Goal: Complete application form

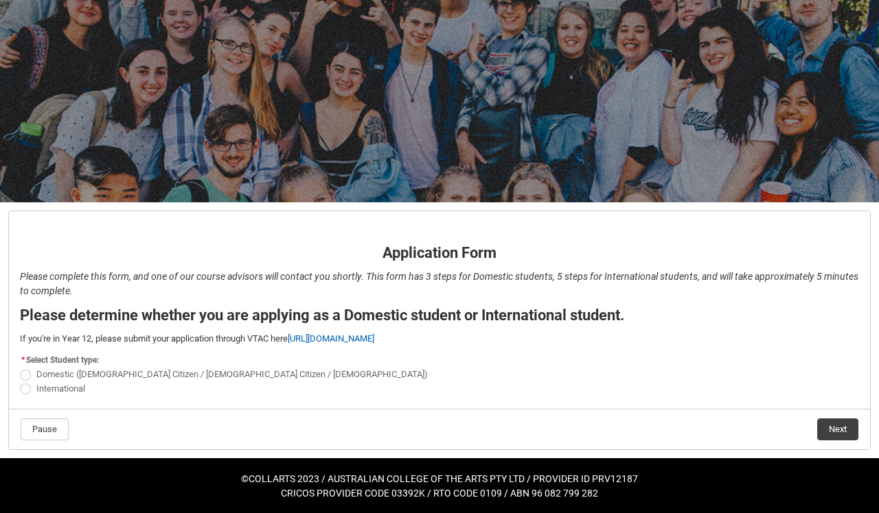
scroll to position [69, 0]
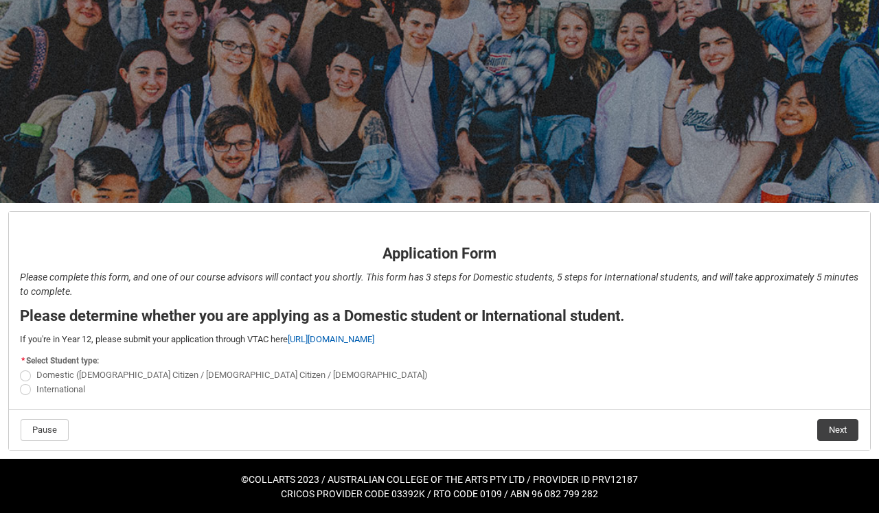
click at [25, 372] on span "REDU_Application_Form_for_Applicant flow" at bounding box center [25, 376] width 11 height 11
click at [20, 369] on input "Domestic ([DEMOGRAPHIC_DATA] Citizen / [DEMOGRAPHIC_DATA] Citizen / [DEMOGRAPHI…" at bounding box center [19, 368] width 1 height 1
radio input "true"
click at [836, 428] on button "Next" at bounding box center [837, 430] width 41 height 22
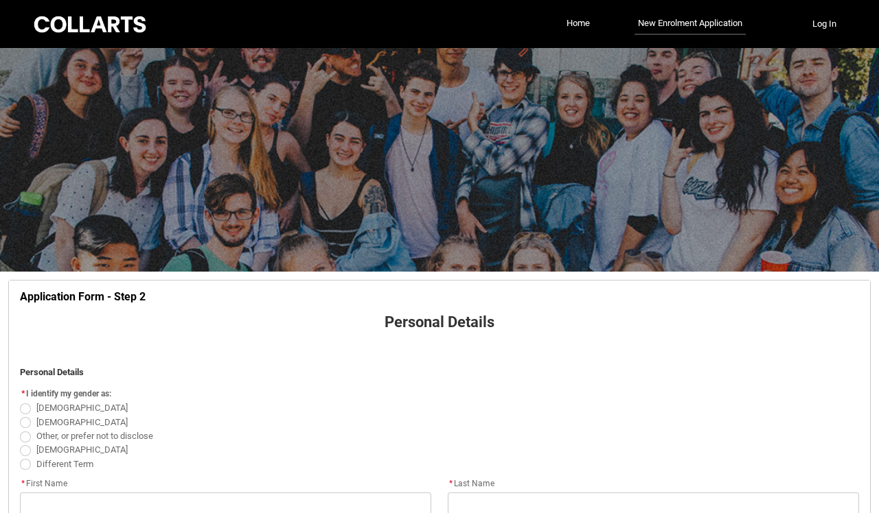
scroll to position [143, 0]
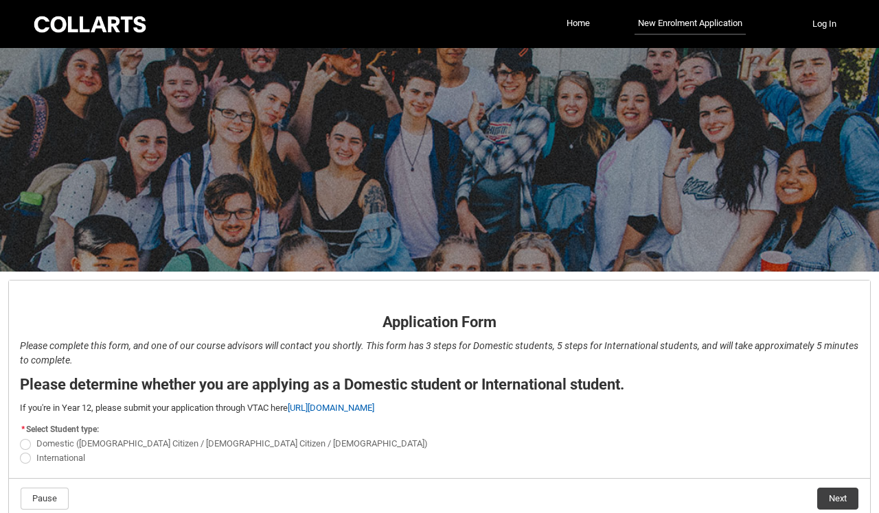
click at [26, 447] on span "REDU_Application_Form_for_Applicant flow" at bounding box center [25, 444] width 11 height 11
click at [20, 437] on input "Domestic ([DEMOGRAPHIC_DATA] Citizen / [DEMOGRAPHIC_DATA] Citizen / [DEMOGRAPHI…" at bounding box center [19, 437] width 1 height 1
radio input "true"
click at [830, 496] on button "Next" at bounding box center [837, 499] width 41 height 22
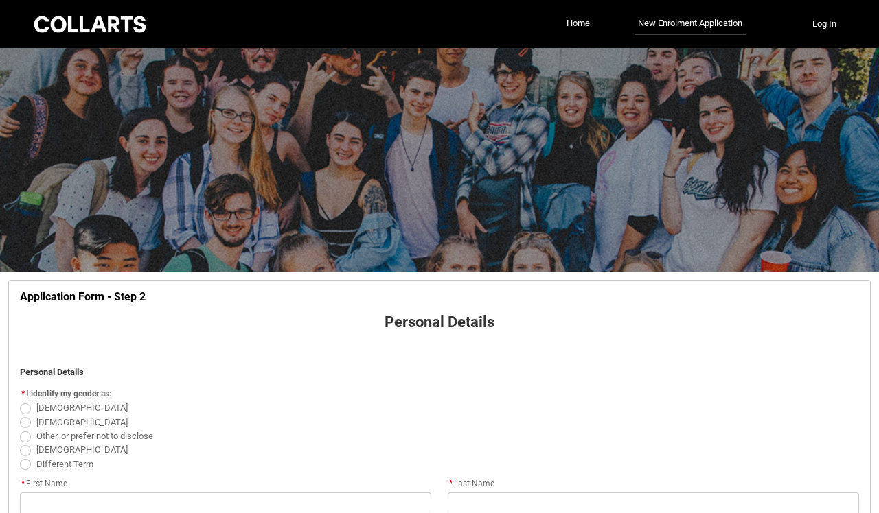
scroll to position [143, 0]
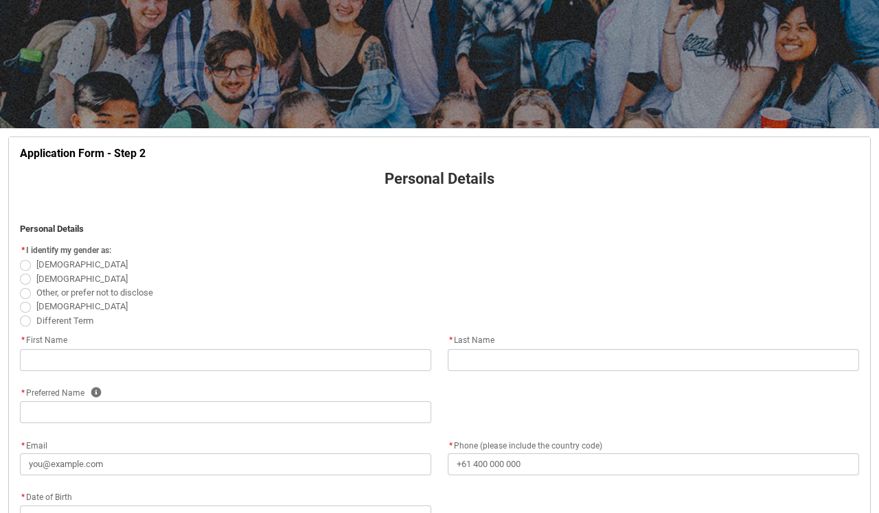
click at [29, 280] on span "REDU_Application_Form_for_Applicant flow" at bounding box center [25, 279] width 11 height 11
click at [20, 272] on input "[DEMOGRAPHIC_DATA]" at bounding box center [19, 271] width 1 height 1
radio input "true"
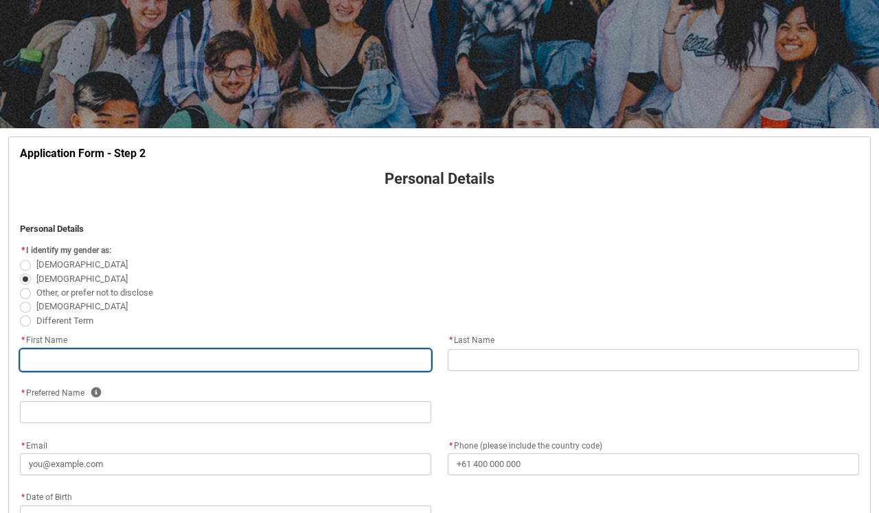
type lightning-primitive-input-simple "m"
type input "m"
type lightning-primitive-input-simple "ma"
type input "ma"
type lightning-primitive-input-simple "mar"
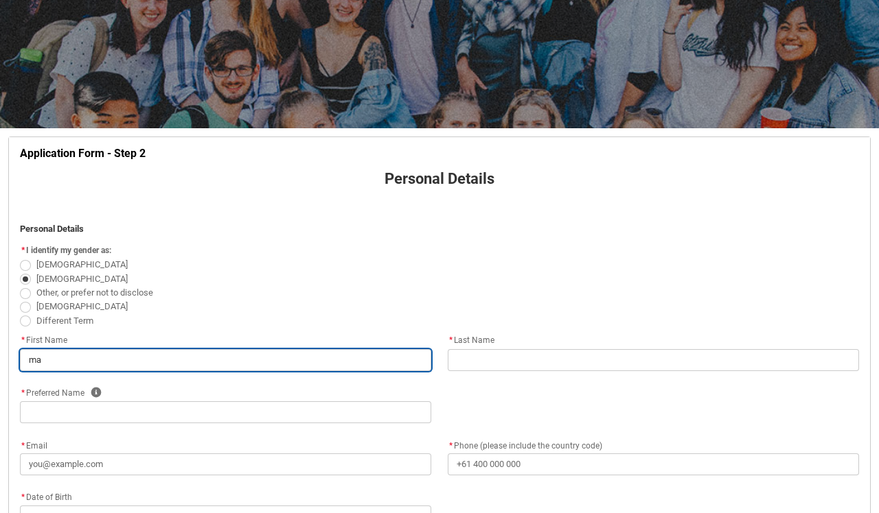
type input "mar"
type lightning-primitive-input-simple "mari"
type input "mari"
type lightning-primitive-input-simple "marin"
type input "marin"
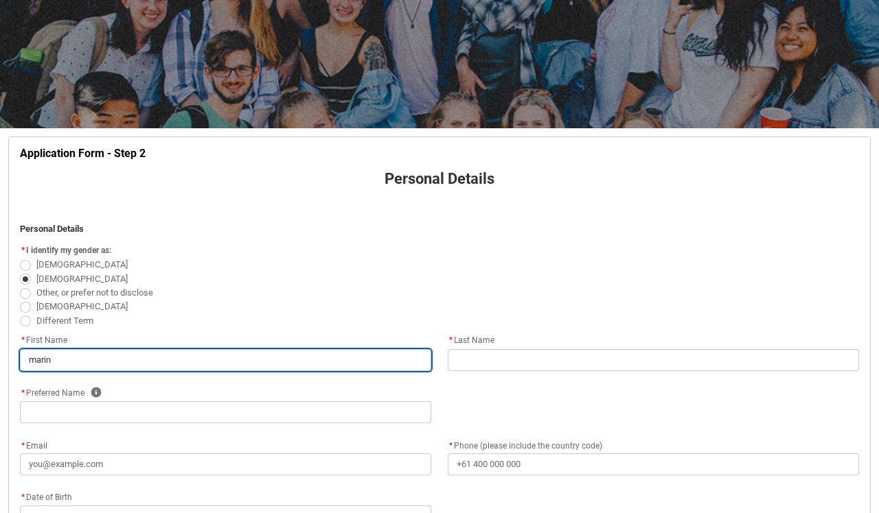
type lightning-primitive-input-simple "mari"
type input "mari"
type lightning-primitive-input-simple "mar"
type input "mar"
type lightning-primitive-input-simple "mart"
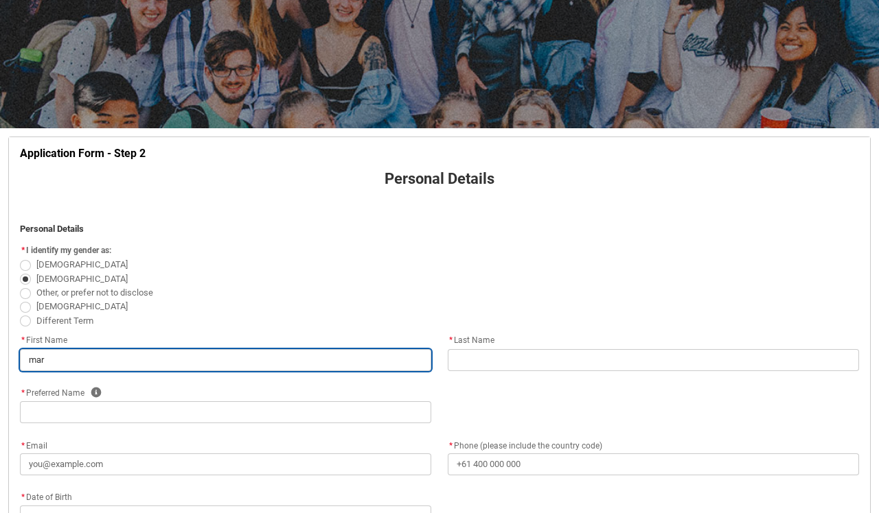
type input "mart"
type lightning-primitive-input-simple "marti"
type input "marti"
type lightning-primitive-input-simple "martin"
type input "martin"
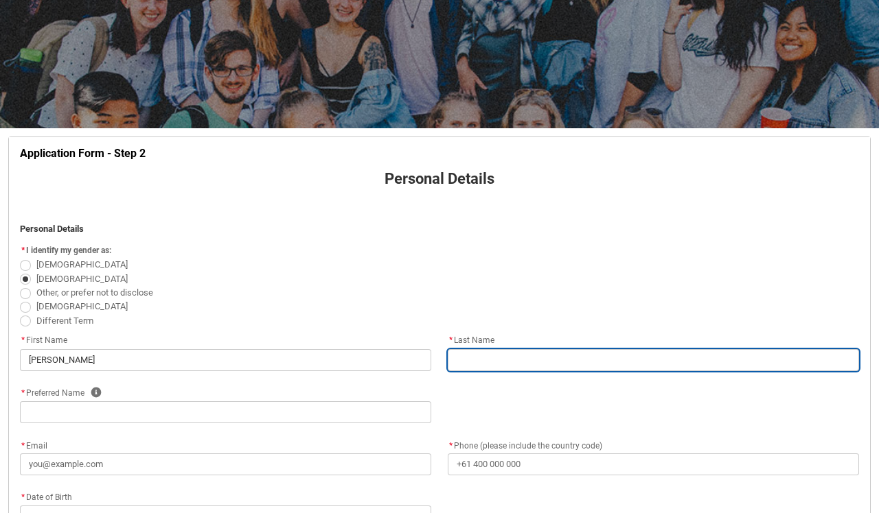
type lightning-primitive-input-simple "c"
type input "c"
type lightning-primitive-input-simple "cr"
type input "cr"
type lightning-primitive-input-simple "cru"
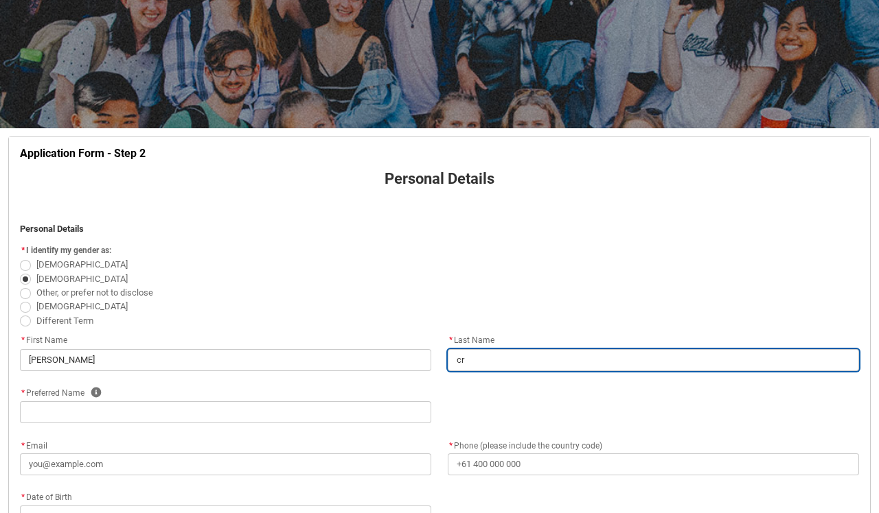
type input "cru"
type lightning-primitive-input-simple "cruz"
type input "cruz"
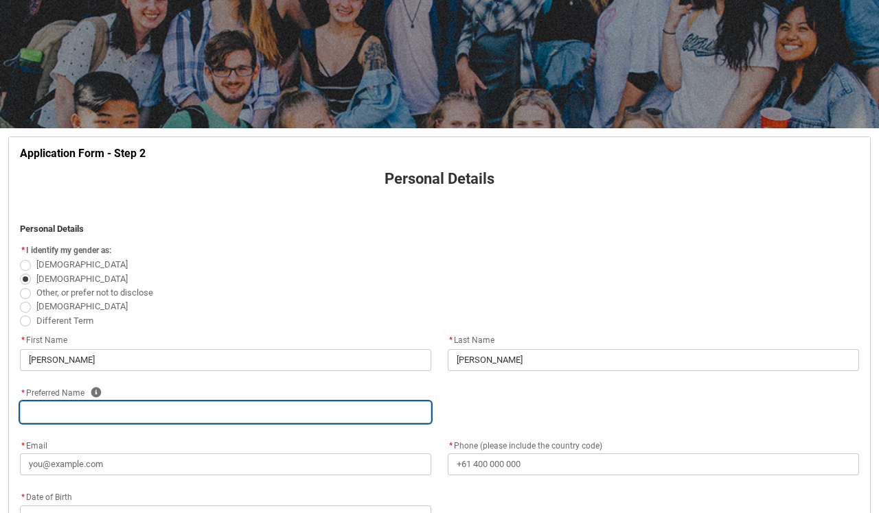
type lightning-primitive-input-simple "M"
type input "M"
type lightning-primitive-input-simple "Ma"
type input "Ma"
type lightning-primitive-input-simple "Mar"
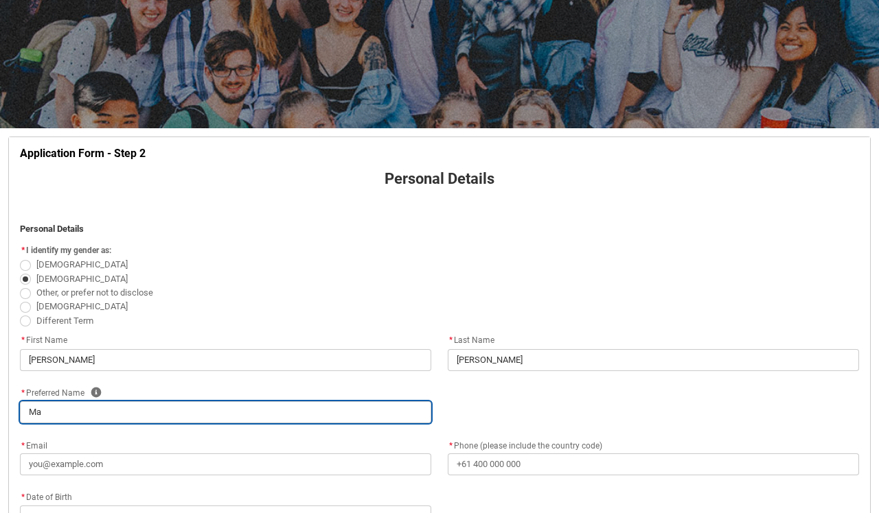
type input "Mar"
type lightning-primitive-input-simple "Mart"
type input "Mart"
type lightning-primitive-input-simple "Marti"
type input "Marti"
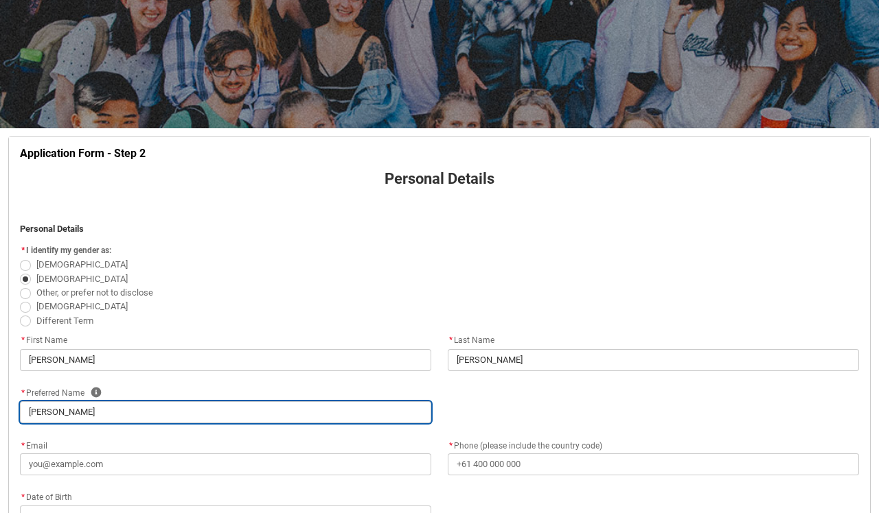
type lightning-primitive-input-simple "Martin"
type input "Martin"
type lightning-primitive-input-simple "Martini"
type input "Martini"
type lightning-primitive-input-simple "Martini\"
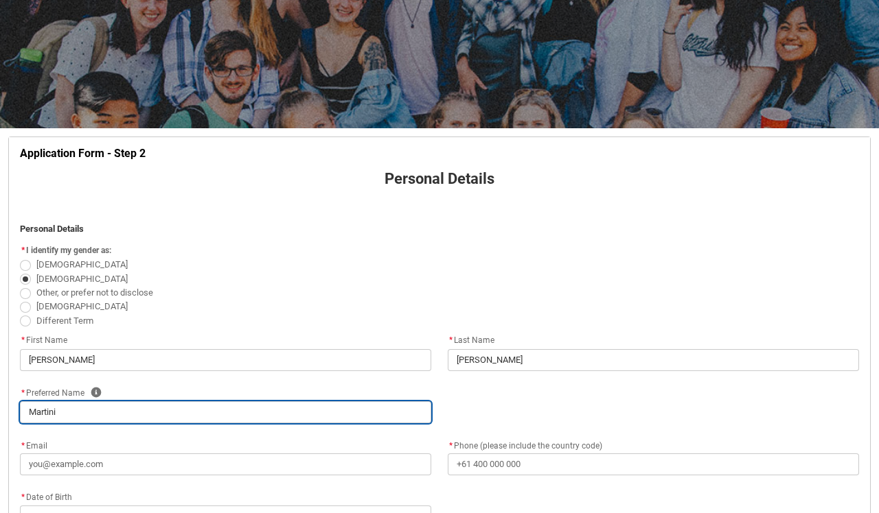
type input "Martini\"
type lightning-primitive-input-simple "Martini"
type input "Martini"
type lightning-primitive-input-simple "Martin"
type input "Martin"
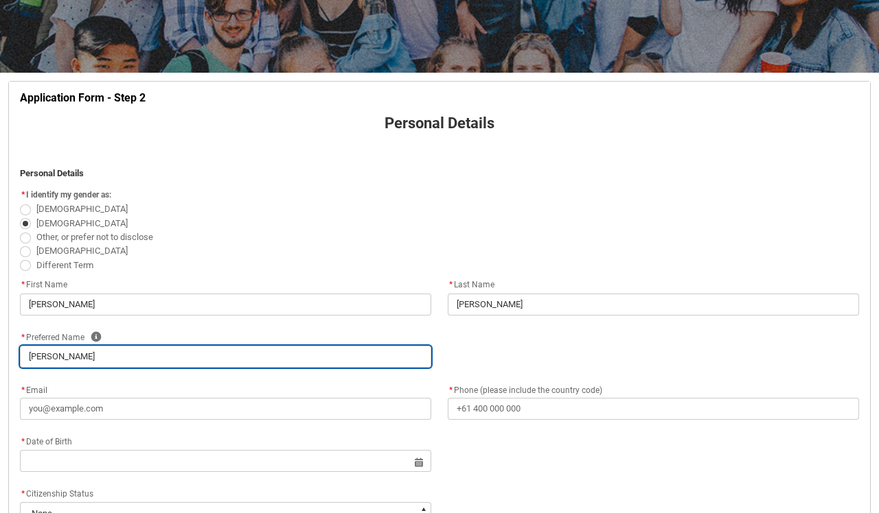
scroll to position [211, 0]
